Goal: Information Seeking & Learning: Find specific page/section

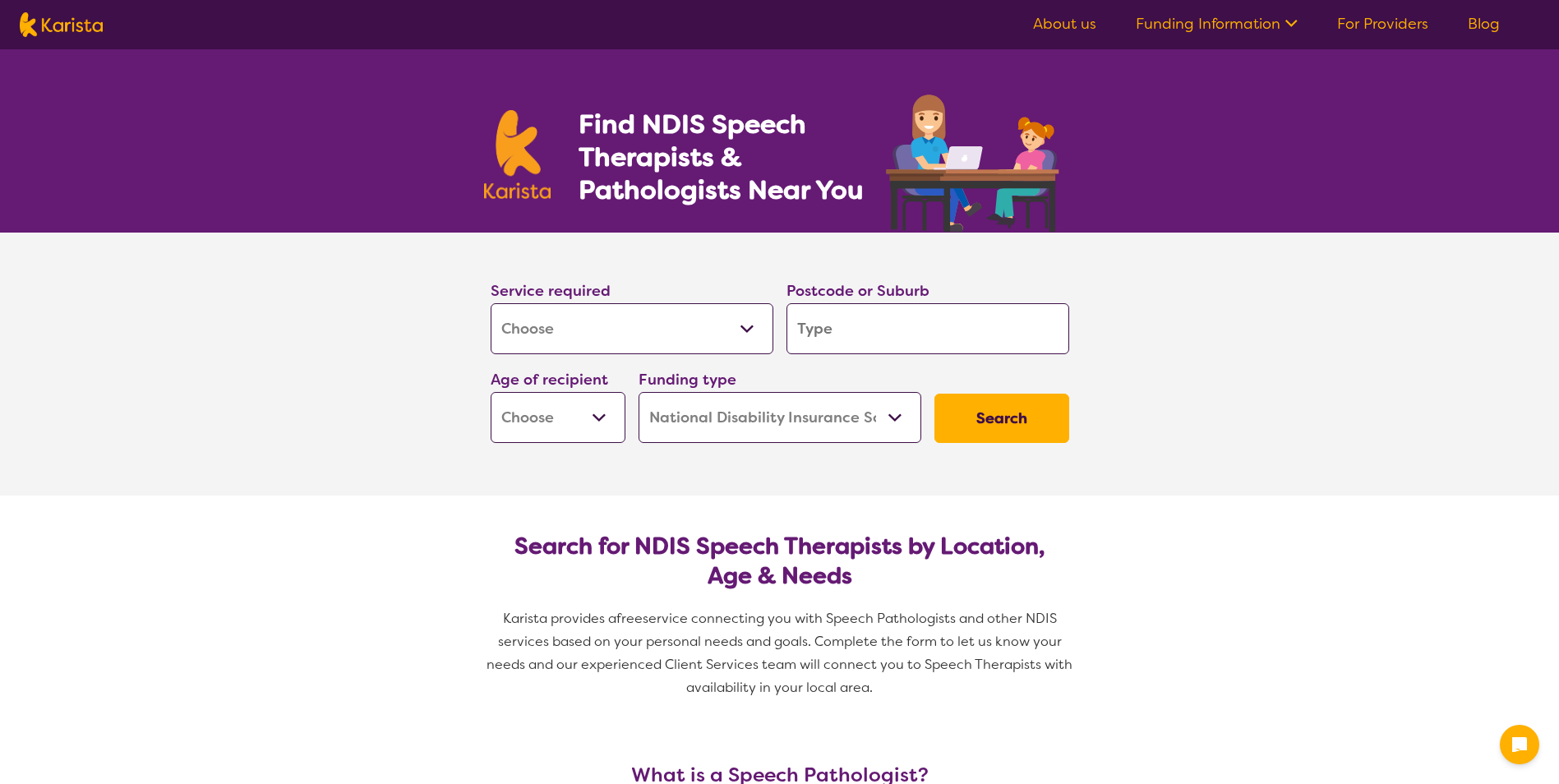
select select "[MEDICAL_DATA]"
select select "NDIS"
select select "[MEDICAL_DATA]"
select select "NDIS"
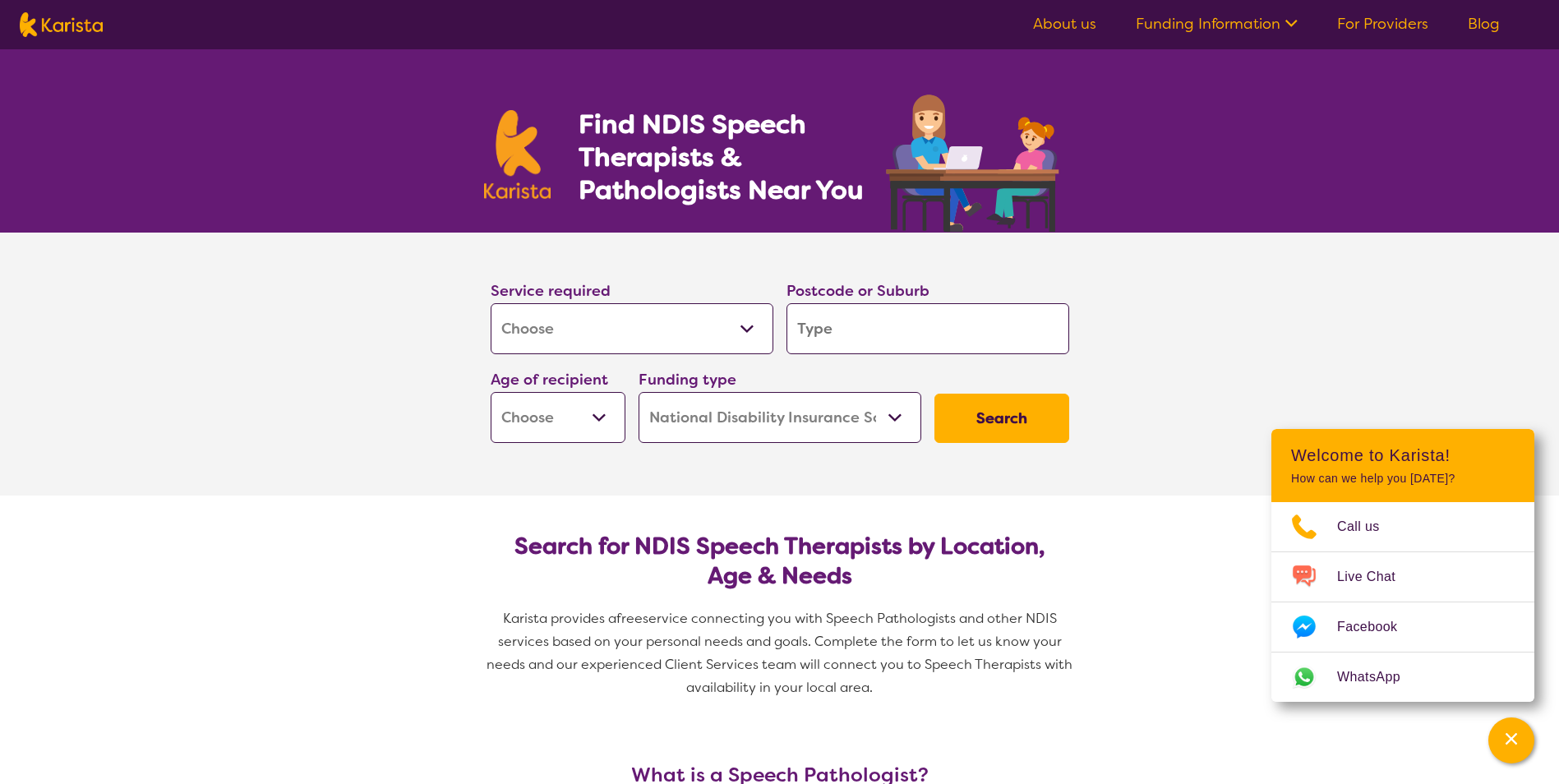
click at [895, 419] on select "Home Care Package (HCP) National Disability Insurance Scheme (NDIS) I don't know" at bounding box center [780, 417] width 283 height 51
select select "HCP"
click at [639, 392] on select "Home Care Package (HCP) National Disability Insurance Scheme (NDIS) I don't know" at bounding box center [780, 417] width 283 height 51
select select "HCP"
click at [600, 416] on select "Early Childhood - 0 to 9 Child - 10 to 11 Adolescent - 12 to 17 Adult - 18 to 6…" at bounding box center [558, 417] width 135 height 51
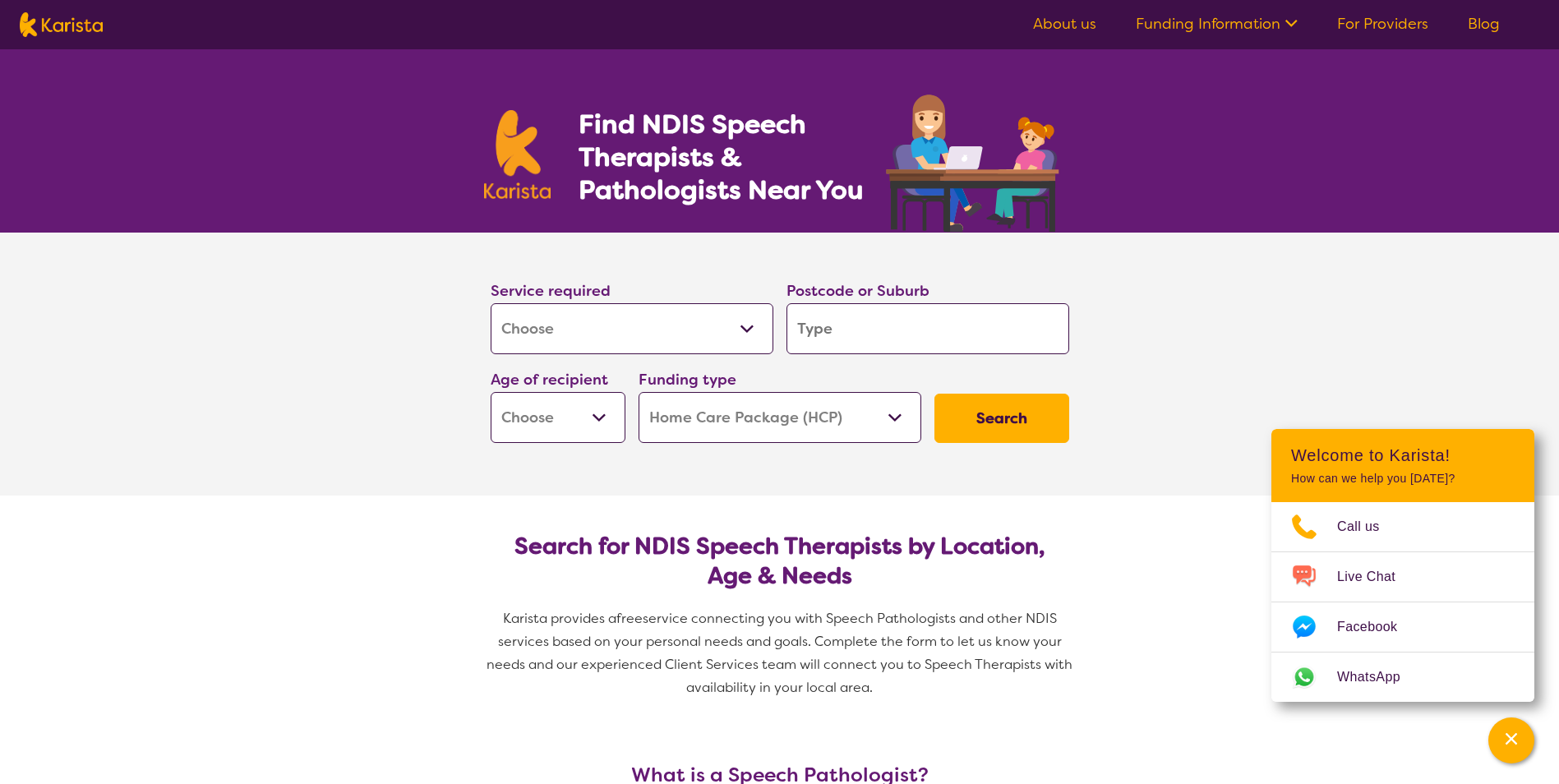
select select "AG"
click at [490, 392] on select "Early Childhood - 0 to 9 Child - 10 to 11 Adolescent - 12 to 17 Adult - 18 to 6…" at bounding box center [558, 417] width 135 height 51
select select "AG"
click at [859, 331] on input "search" at bounding box center [928, 328] width 283 height 51
click at [847, 331] on input "search" at bounding box center [928, 328] width 283 height 51
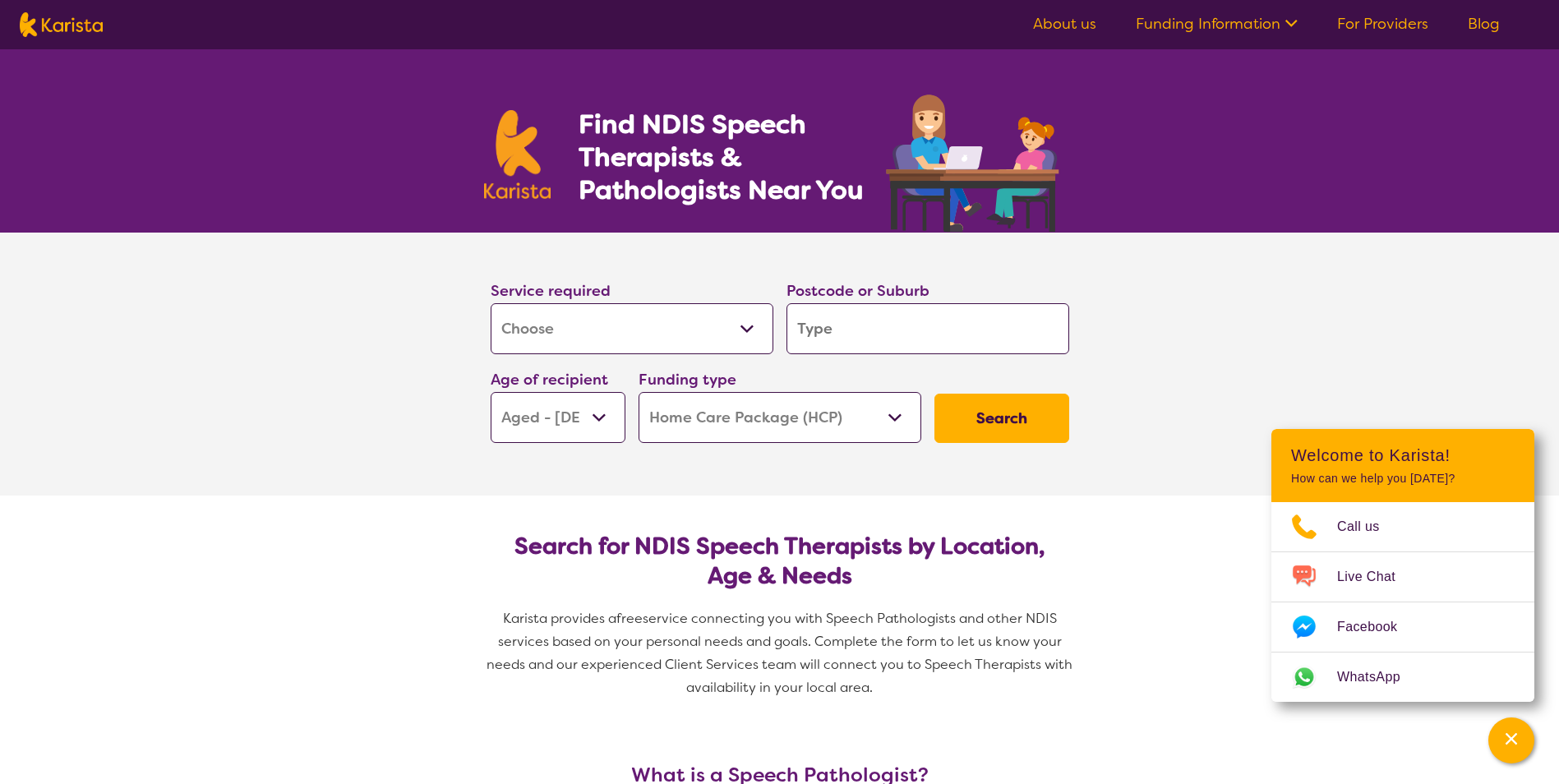
type input "4"
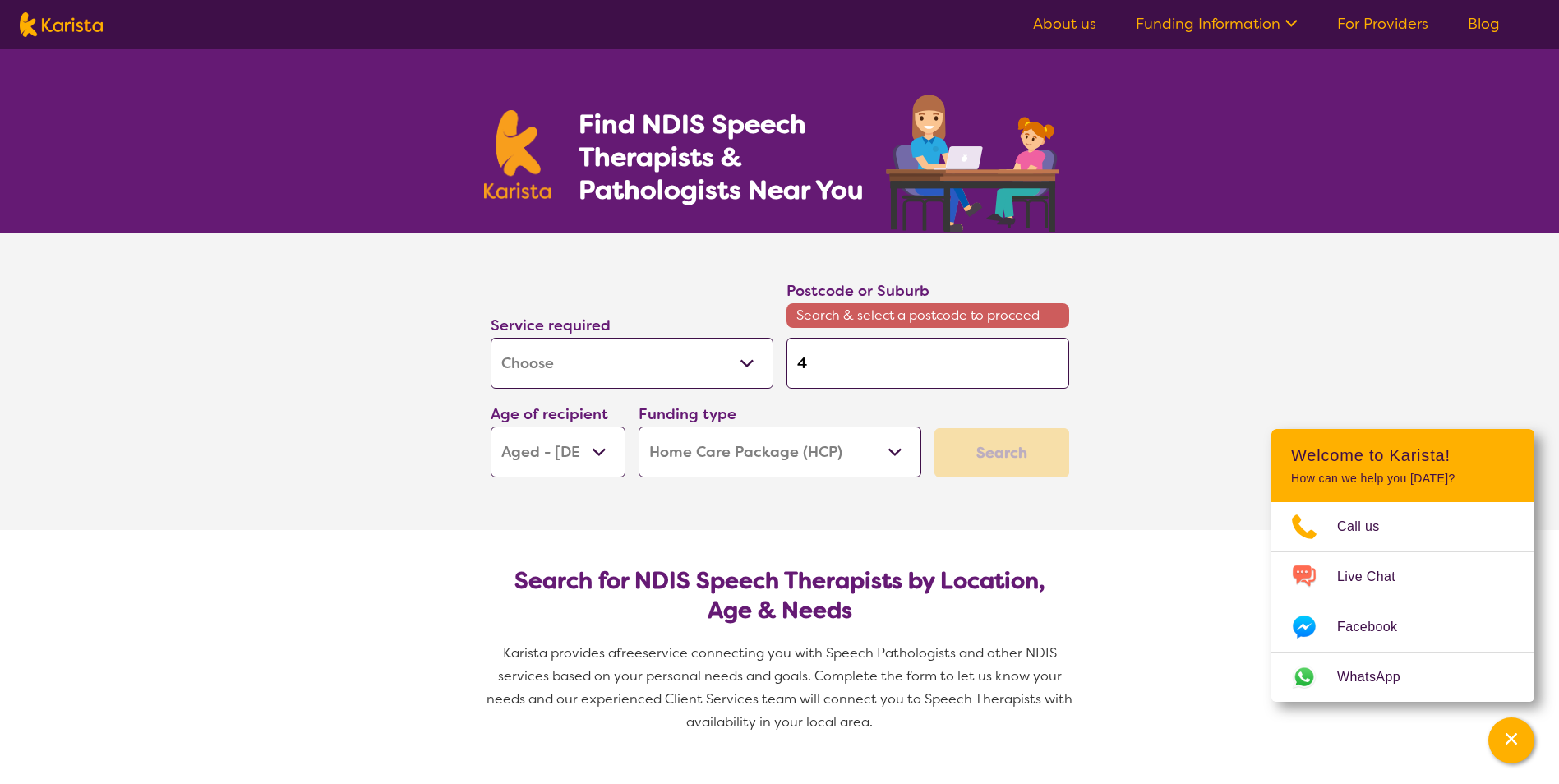
type input "42"
type input "421"
type input "4211"
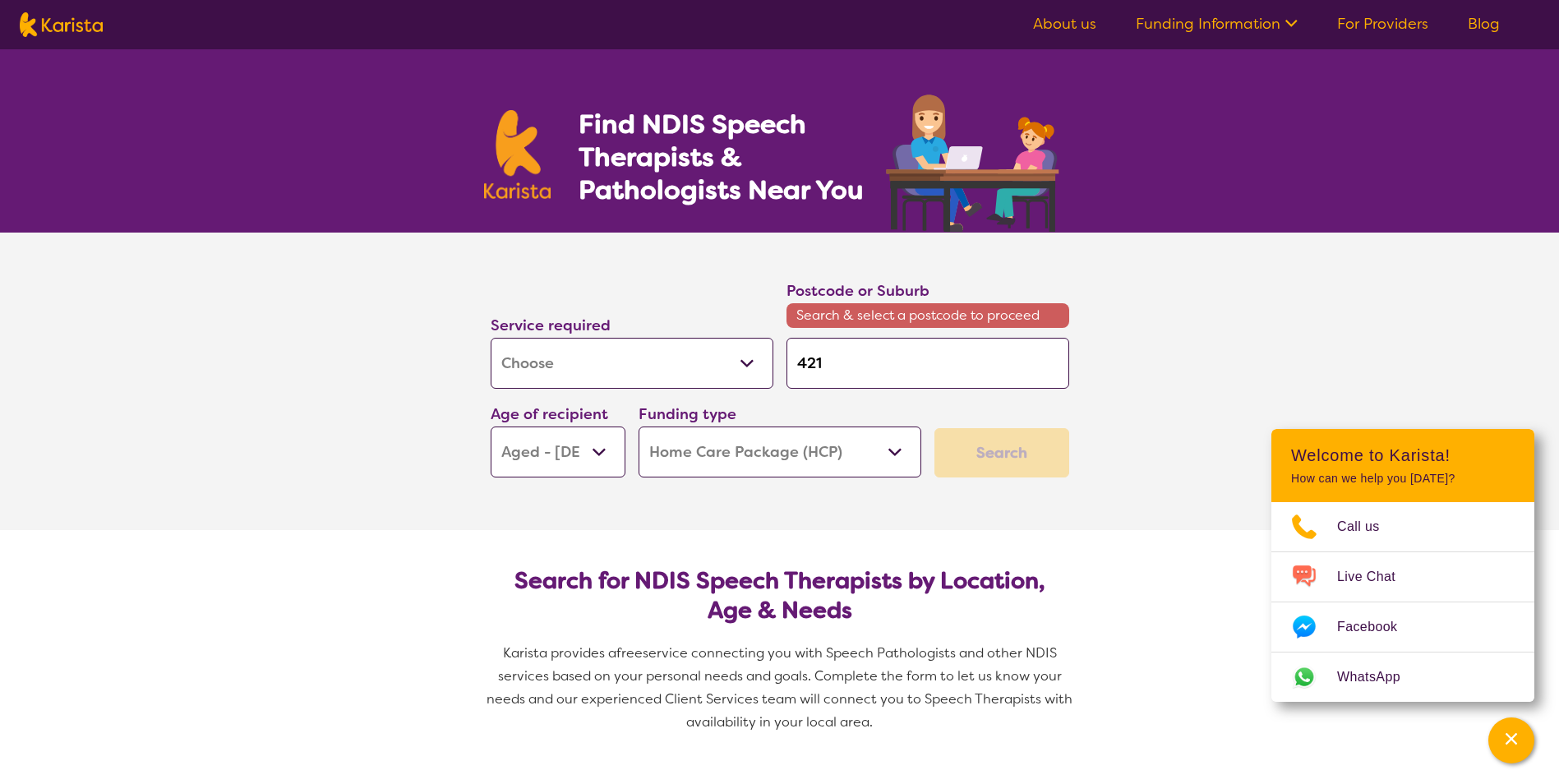
type input "4211"
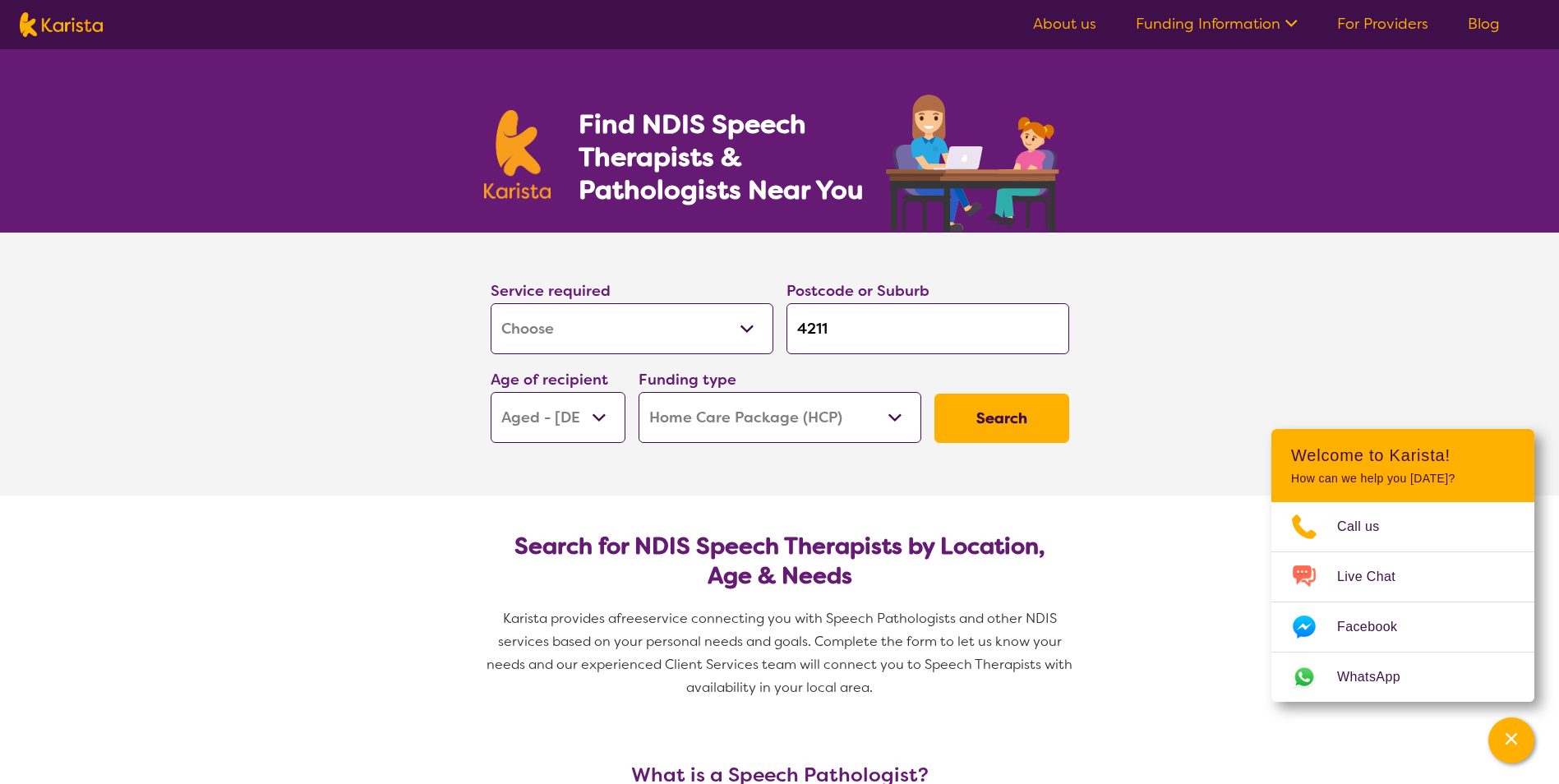
click at [834, 323] on input "4211" at bounding box center [928, 328] width 283 height 51
type input "421"
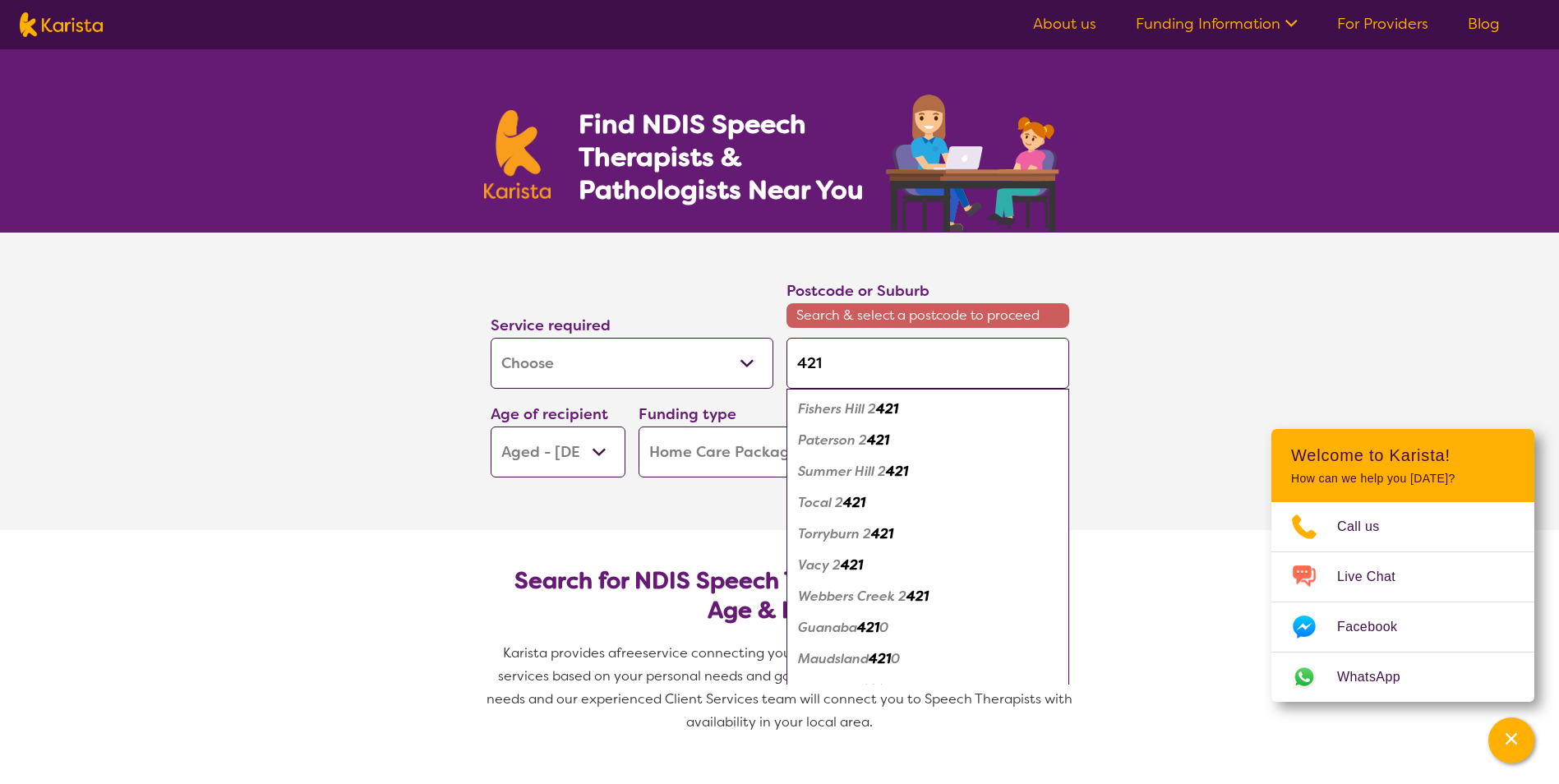
type input "4211"
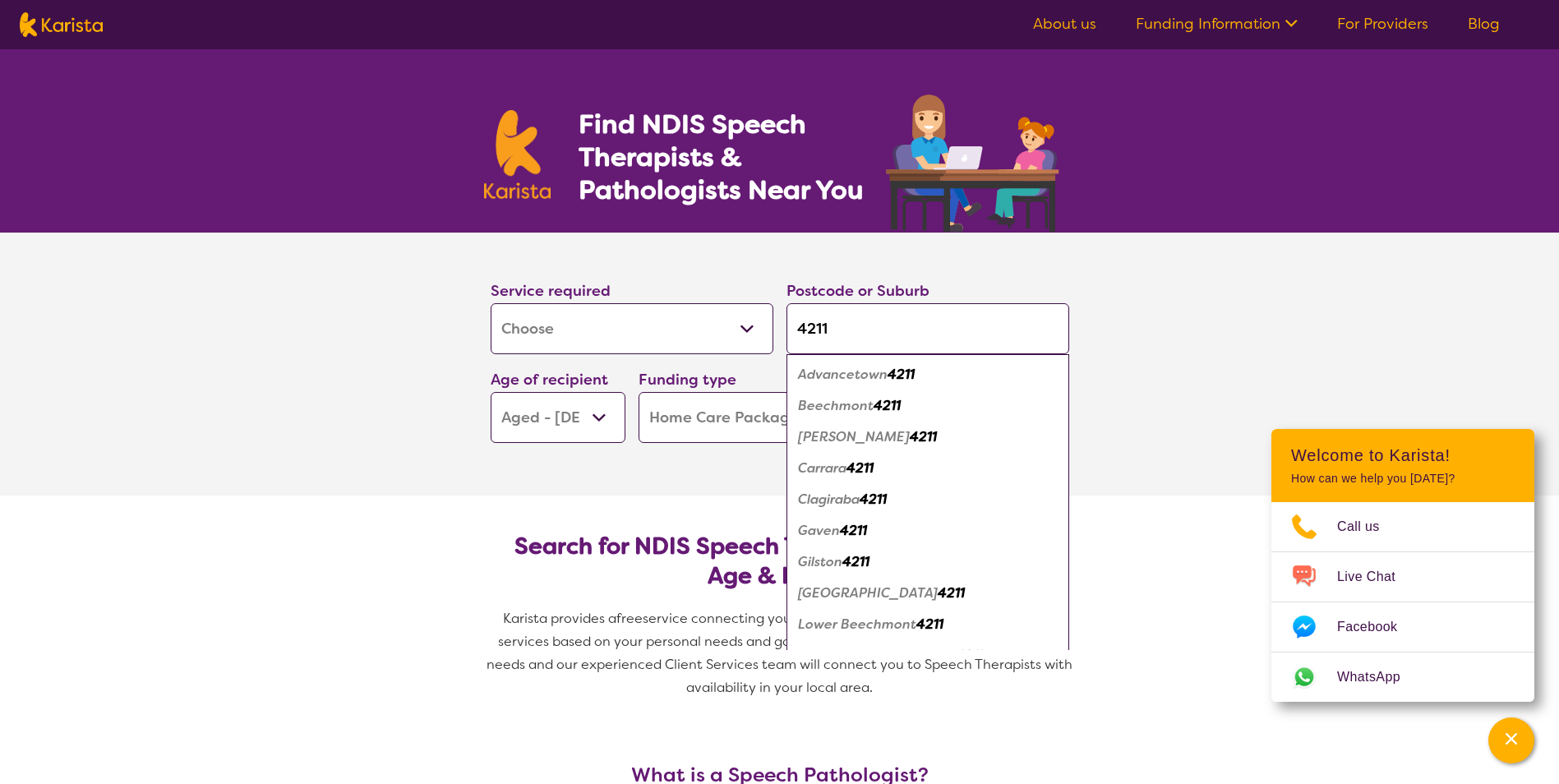
click at [860, 597] on em "[GEOGRAPHIC_DATA]" at bounding box center [867, 593] width 139 height 18
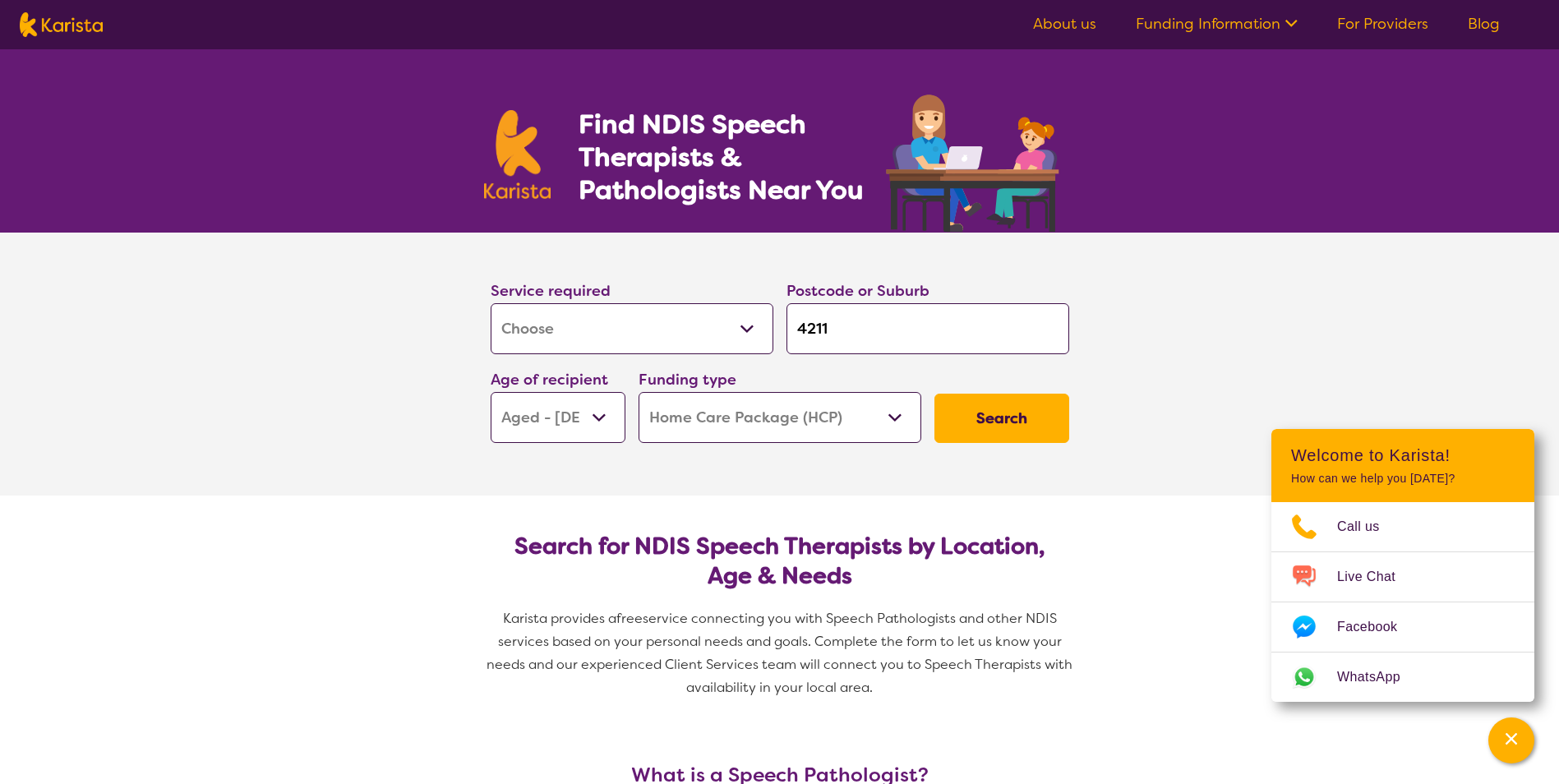
click at [979, 418] on button "Search" at bounding box center [1002, 417] width 135 height 49
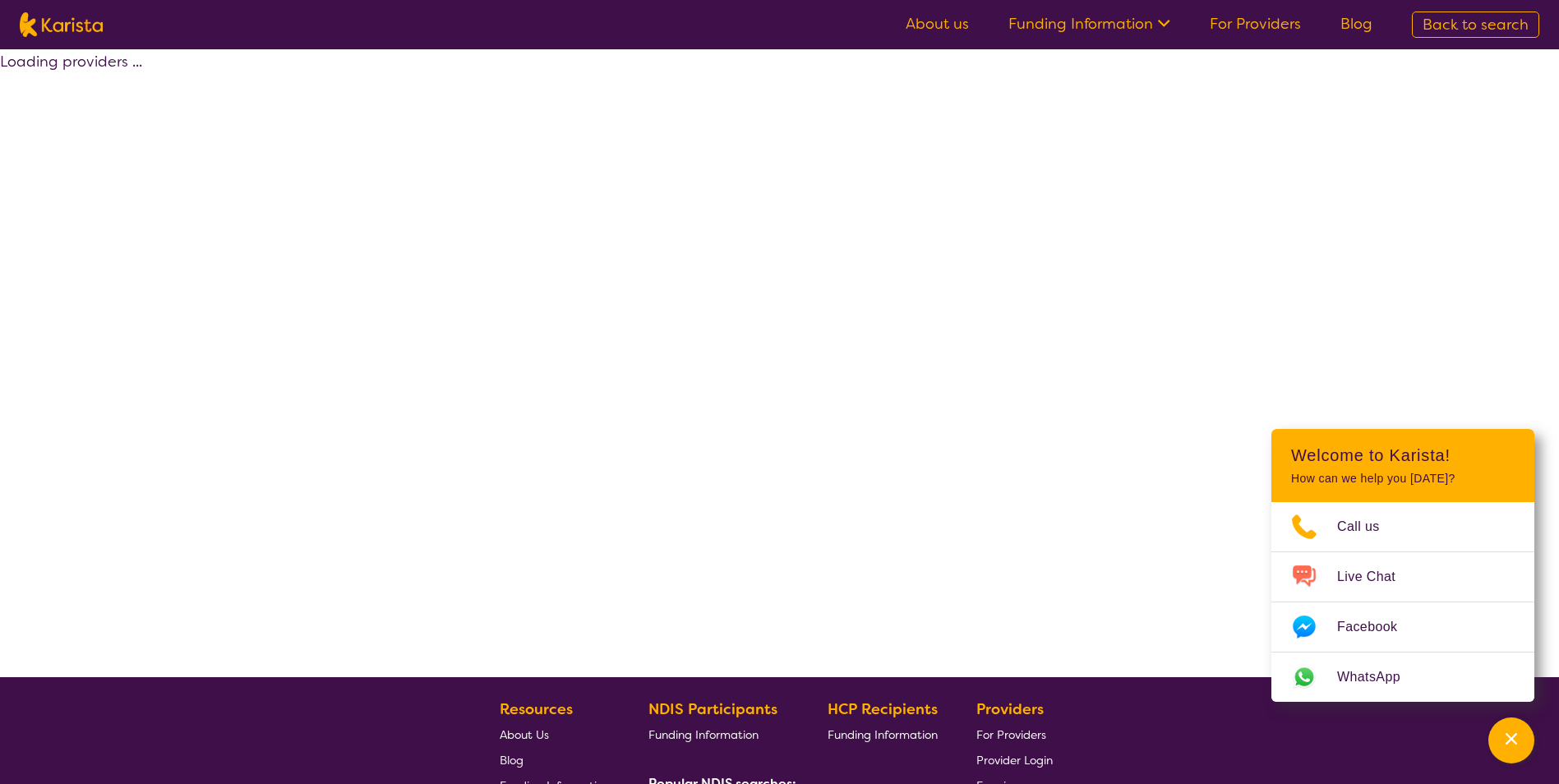
select select "[MEDICAL_DATA]"
select select "AG"
select select "HCP"
